Goal: Use online tool/utility: Utilize a website feature to perform a specific function

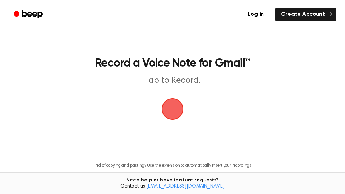
click at [170, 106] on span "button" at bounding box center [172, 109] width 31 height 31
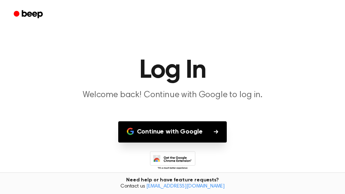
click at [195, 117] on main "Log In Welcome back! Continue with Google to log in. Continue with Google Don’t…" at bounding box center [172, 111] width 345 height 222
click at [193, 131] on button "Continue with Google" at bounding box center [172, 131] width 109 height 21
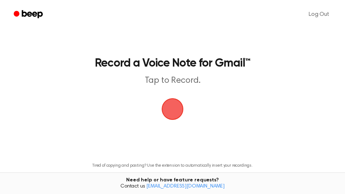
click at [173, 112] on span "button" at bounding box center [173, 109] width 36 height 36
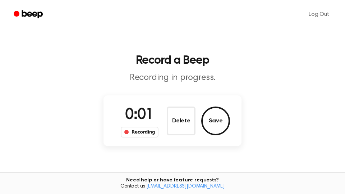
scroll to position [5, 0]
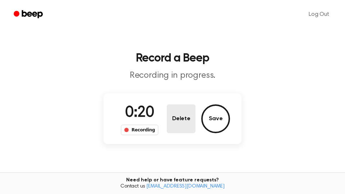
click at [180, 121] on button "Delete" at bounding box center [181, 118] width 29 height 29
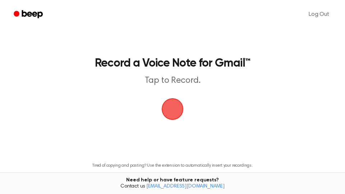
click at [171, 112] on span "button" at bounding box center [172, 109] width 31 height 31
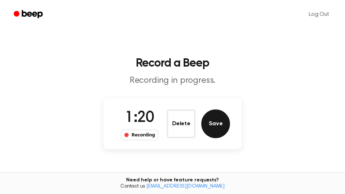
scroll to position [1, 0]
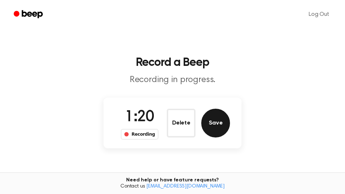
click at [218, 131] on button "Save" at bounding box center [215, 123] width 29 height 29
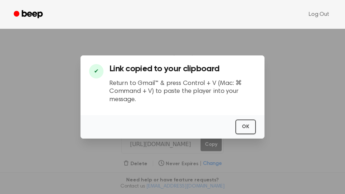
scroll to position [65, 0]
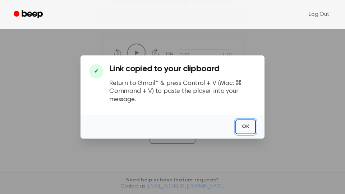
click at [246, 126] on button "OK" at bounding box center [246, 126] width 21 height 15
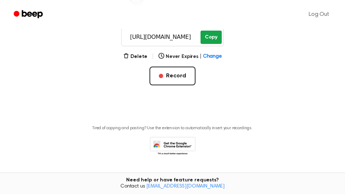
click at [211, 42] on button "Copy" at bounding box center [211, 37] width 21 height 13
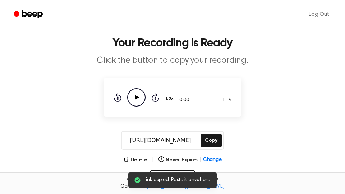
scroll to position [20, 0]
click at [126, 97] on div "Rewind 5 seconds Play Audio Skip 5 seconds" at bounding box center [137, 97] width 46 height 18
click at [135, 98] on icon at bounding box center [137, 97] width 4 height 5
